Goal: Transaction & Acquisition: Download file/media

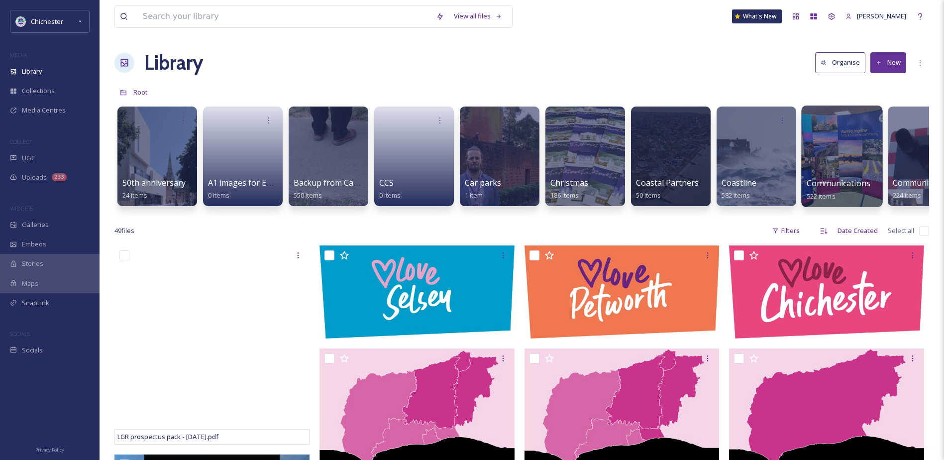
click at [852, 147] on div at bounding box center [841, 155] width 81 height 101
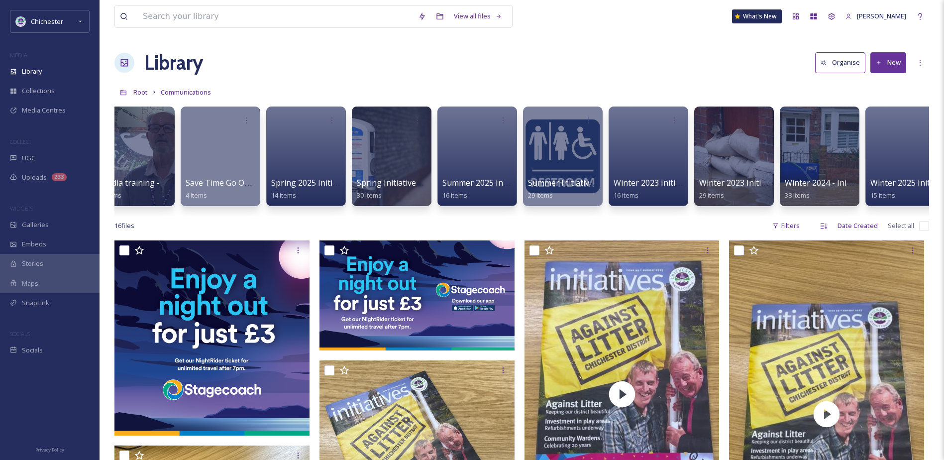
scroll to position [0, 1325]
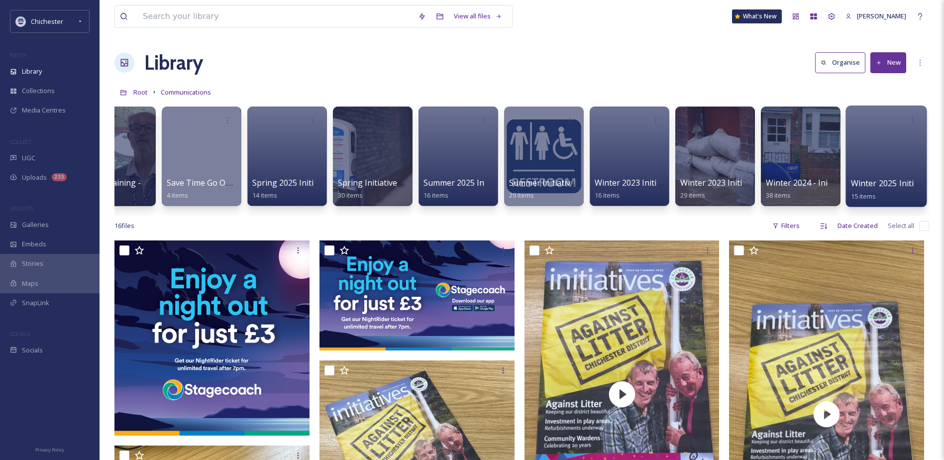
click at [868, 170] on div at bounding box center [885, 155] width 81 height 101
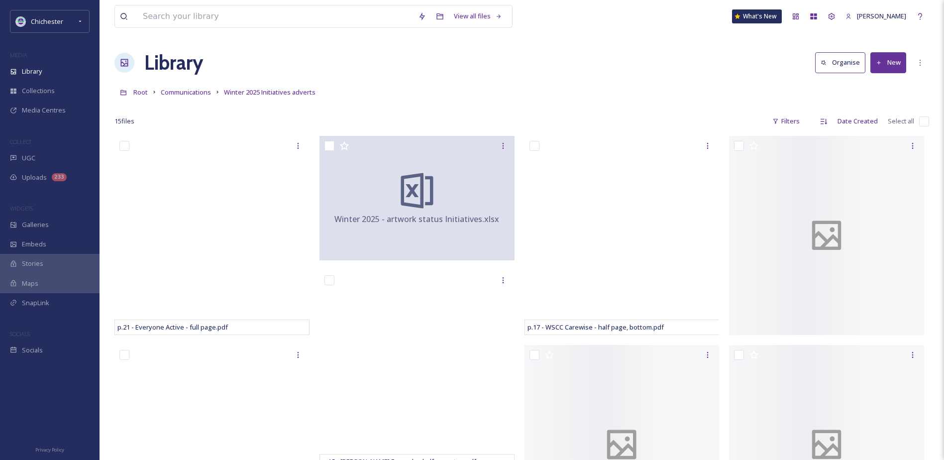
click at [889, 63] on button "New" at bounding box center [888, 62] width 36 height 20
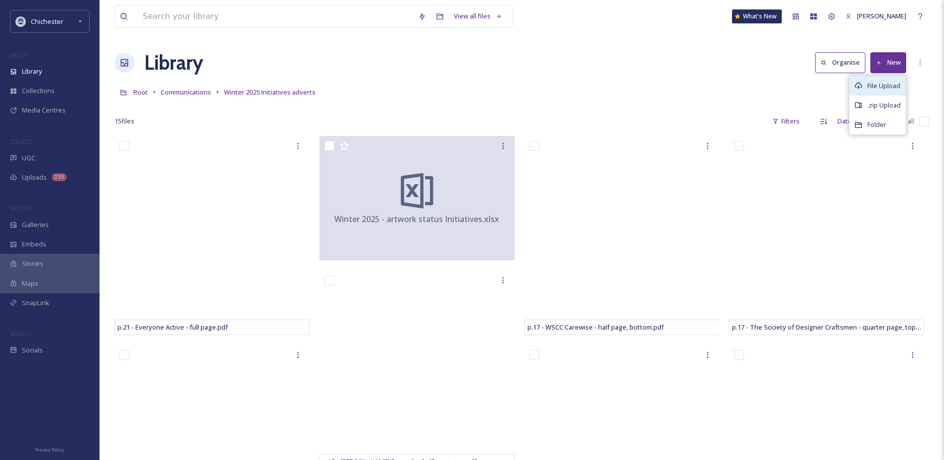
click at [882, 90] on span "File Upload" at bounding box center [883, 85] width 33 height 9
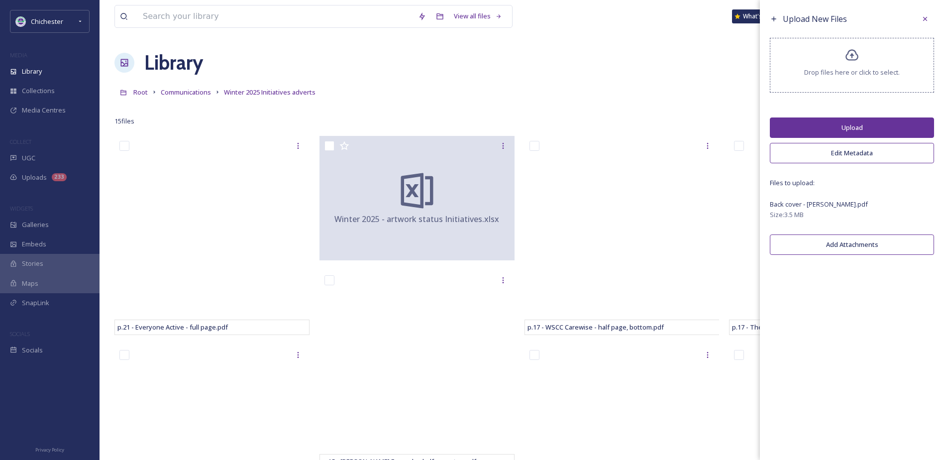
click at [853, 128] on button "Upload" at bounding box center [852, 127] width 164 height 20
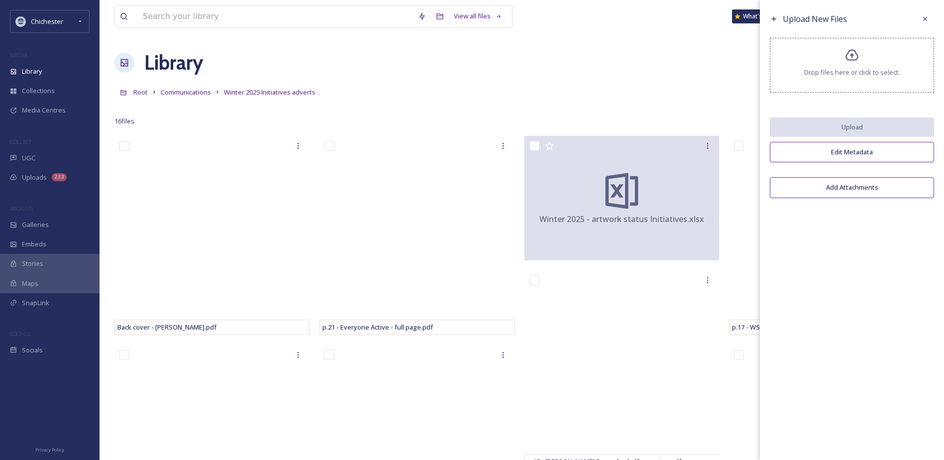
click at [575, 57] on div "Library Organise New" at bounding box center [521, 63] width 814 height 30
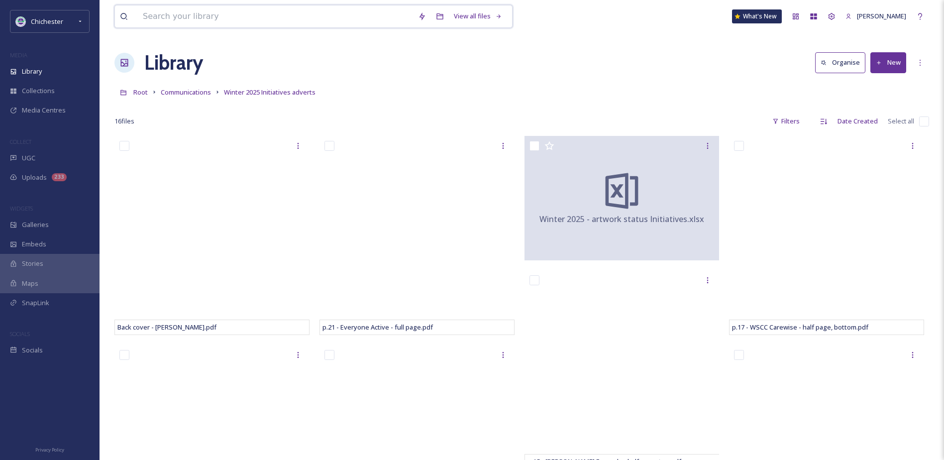
click at [156, 23] on input at bounding box center [275, 16] width 275 height 22
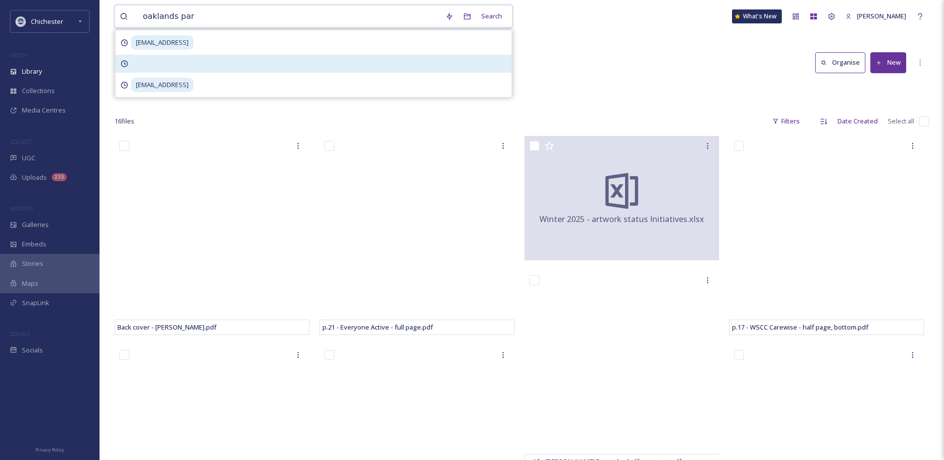
type input "[GEOGRAPHIC_DATA]"
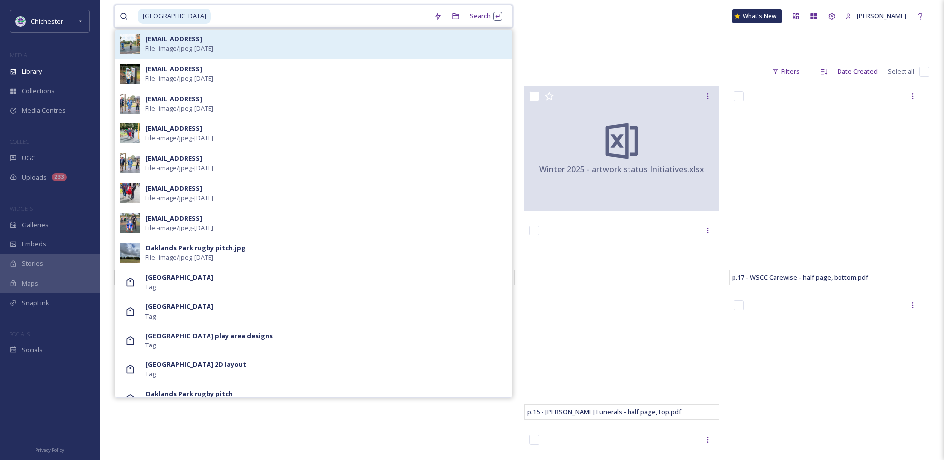
scroll to position [405, 0]
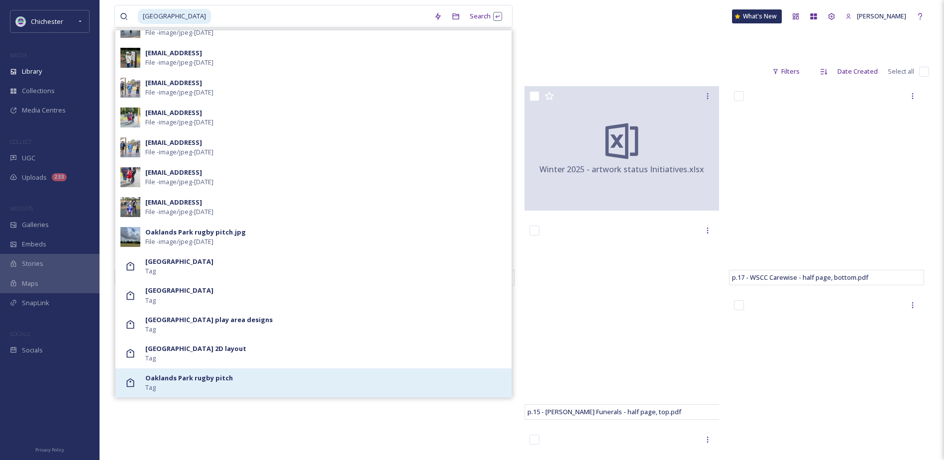
click at [185, 374] on strong "Oaklands Park rugby pitch" at bounding box center [189, 377] width 88 height 9
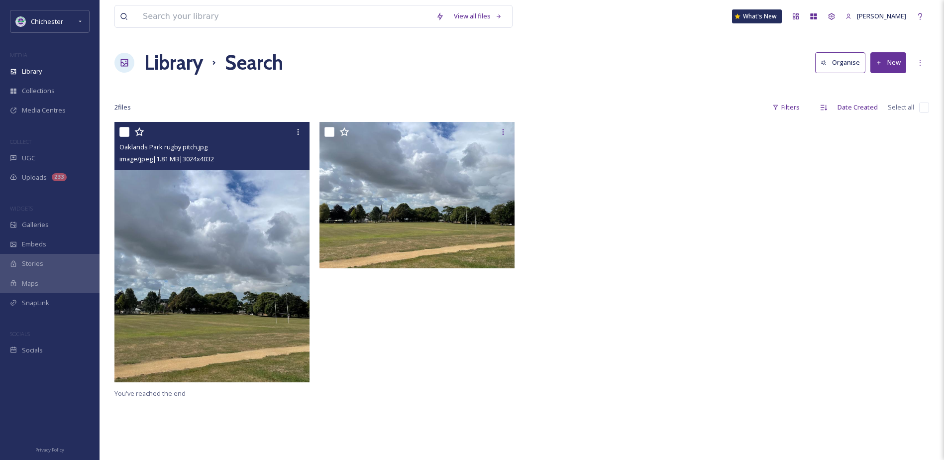
click at [154, 281] on img at bounding box center [211, 252] width 195 height 260
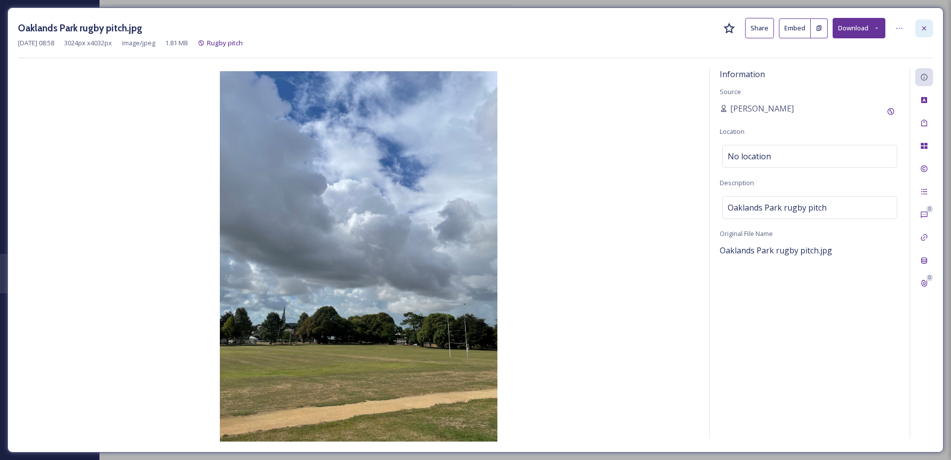
click at [930, 26] on div at bounding box center [924, 28] width 18 height 18
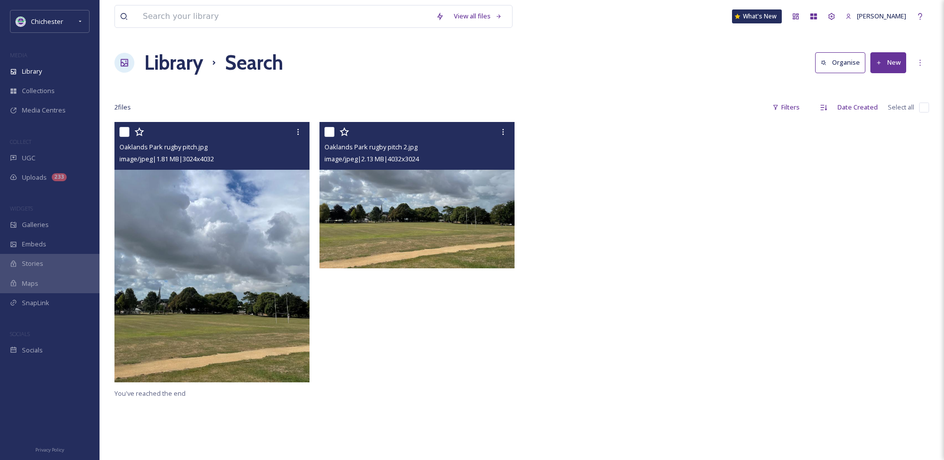
click at [465, 200] on img at bounding box center [416, 195] width 195 height 146
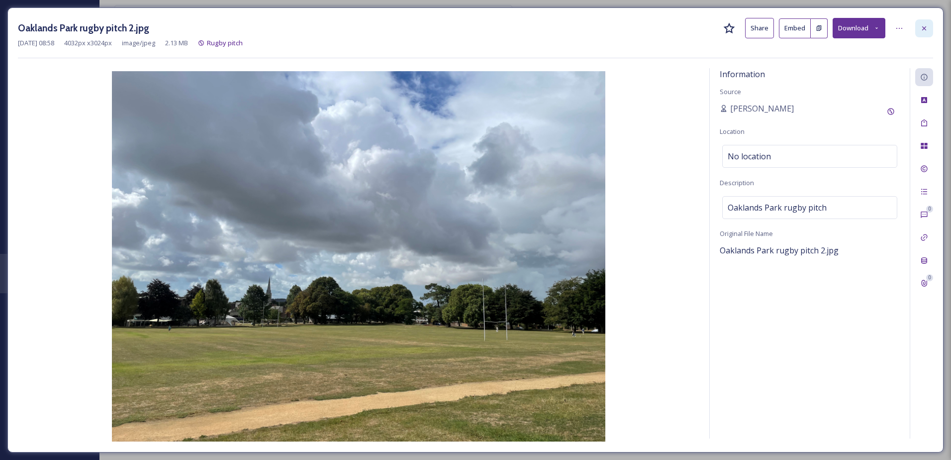
click at [919, 26] on div at bounding box center [924, 28] width 18 height 18
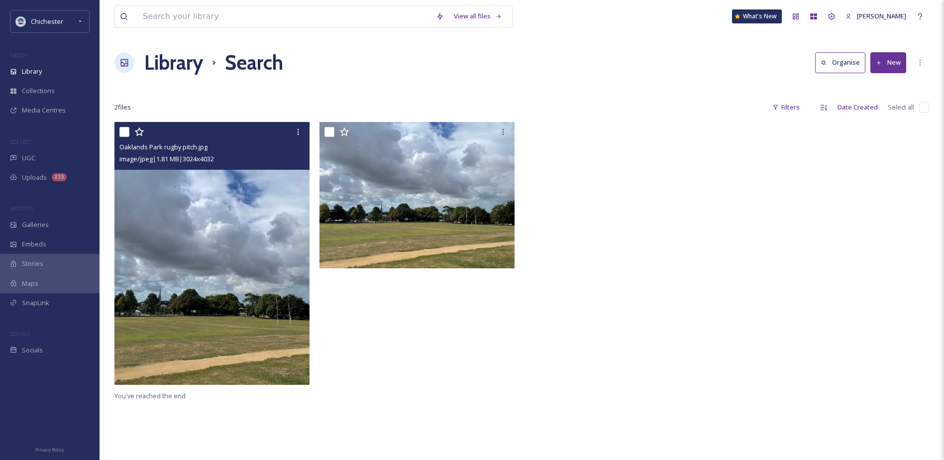
click at [215, 259] on img at bounding box center [212, 253] width 197 height 263
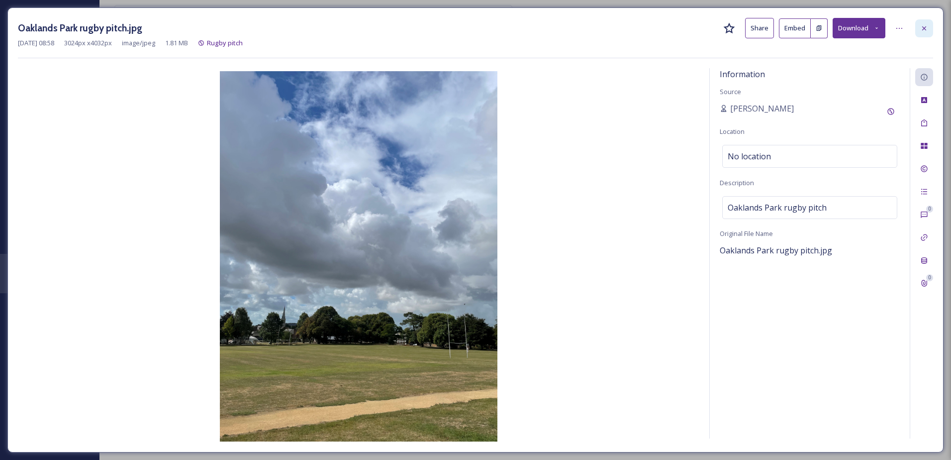
click at [925, 22] on div at bounding box center [924, 28] width 18 height 18
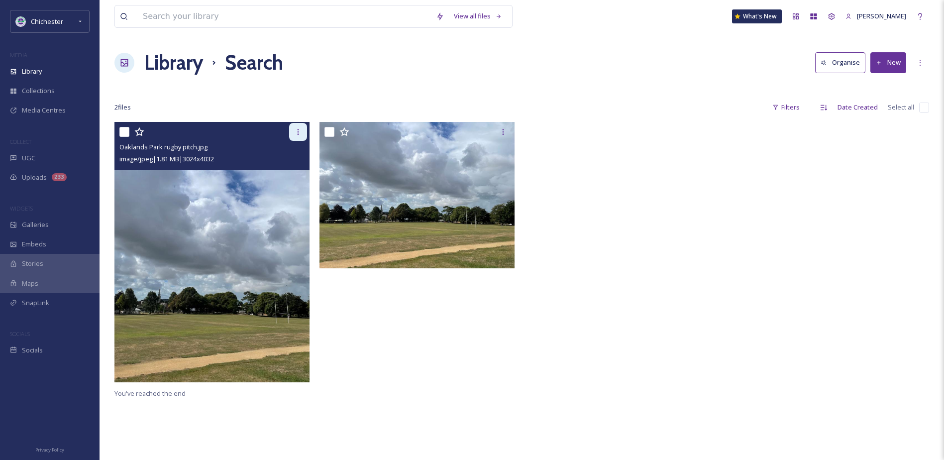
click at [290, 130] on div at bounding box center [298, 132] width 18 height 18
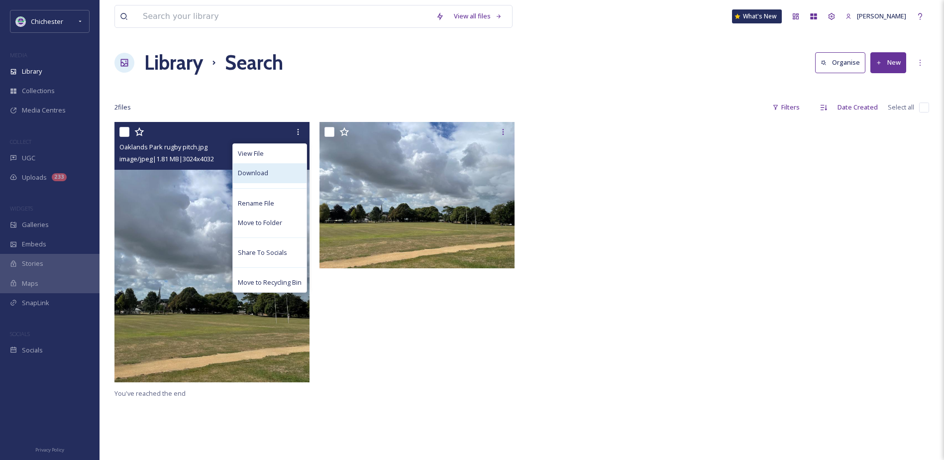
click at [255, 171] on span "Download" at bounding box center [253, 172] width 30 height 9
